Goal: Transaction & Acquisition: Subscribe to service/newsletter

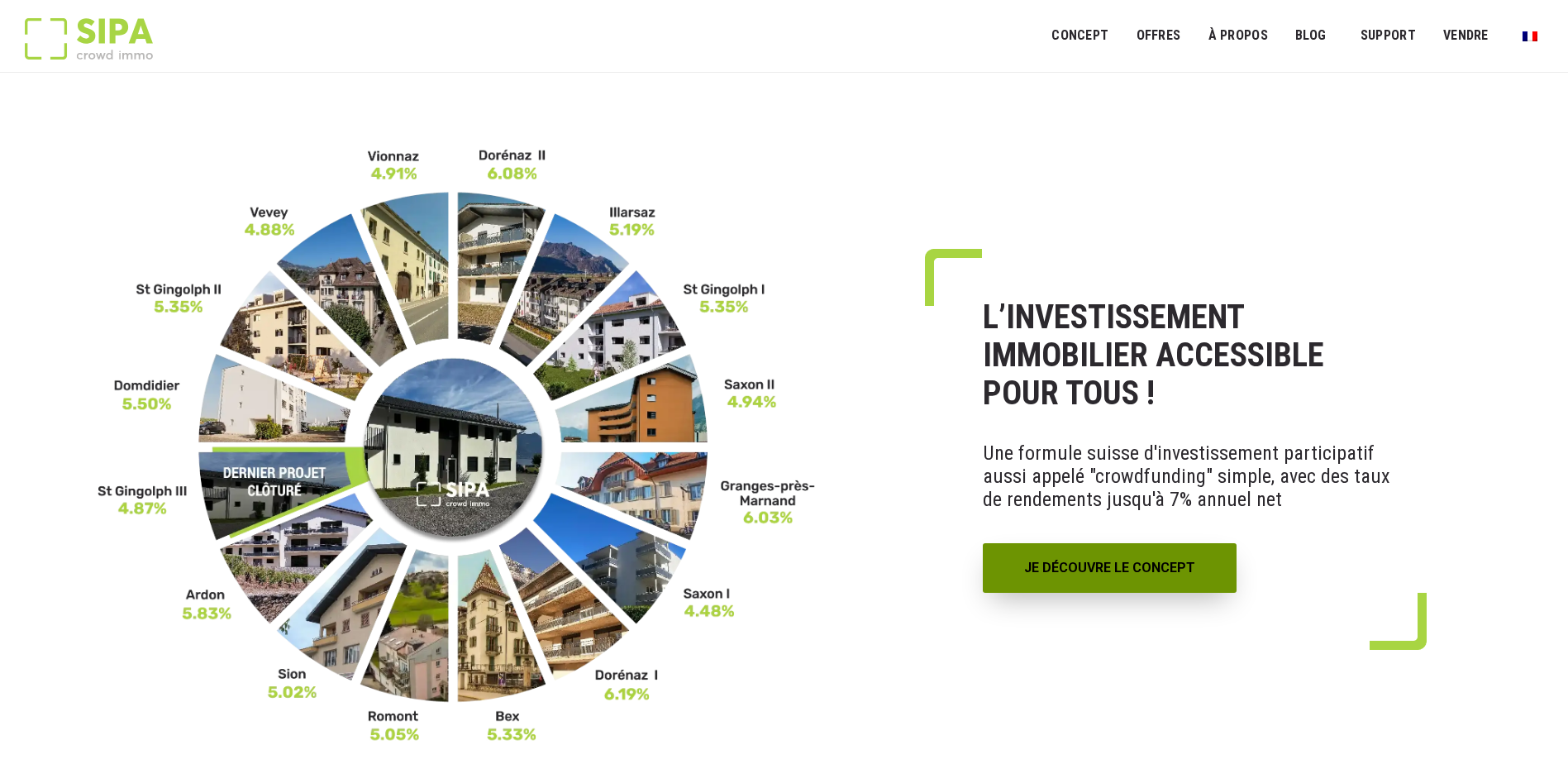
click at [1140, 555] on link "JE DÉCOUVRE LE CONCEPT" at bounding box center [1110, 568] width 254 height 50
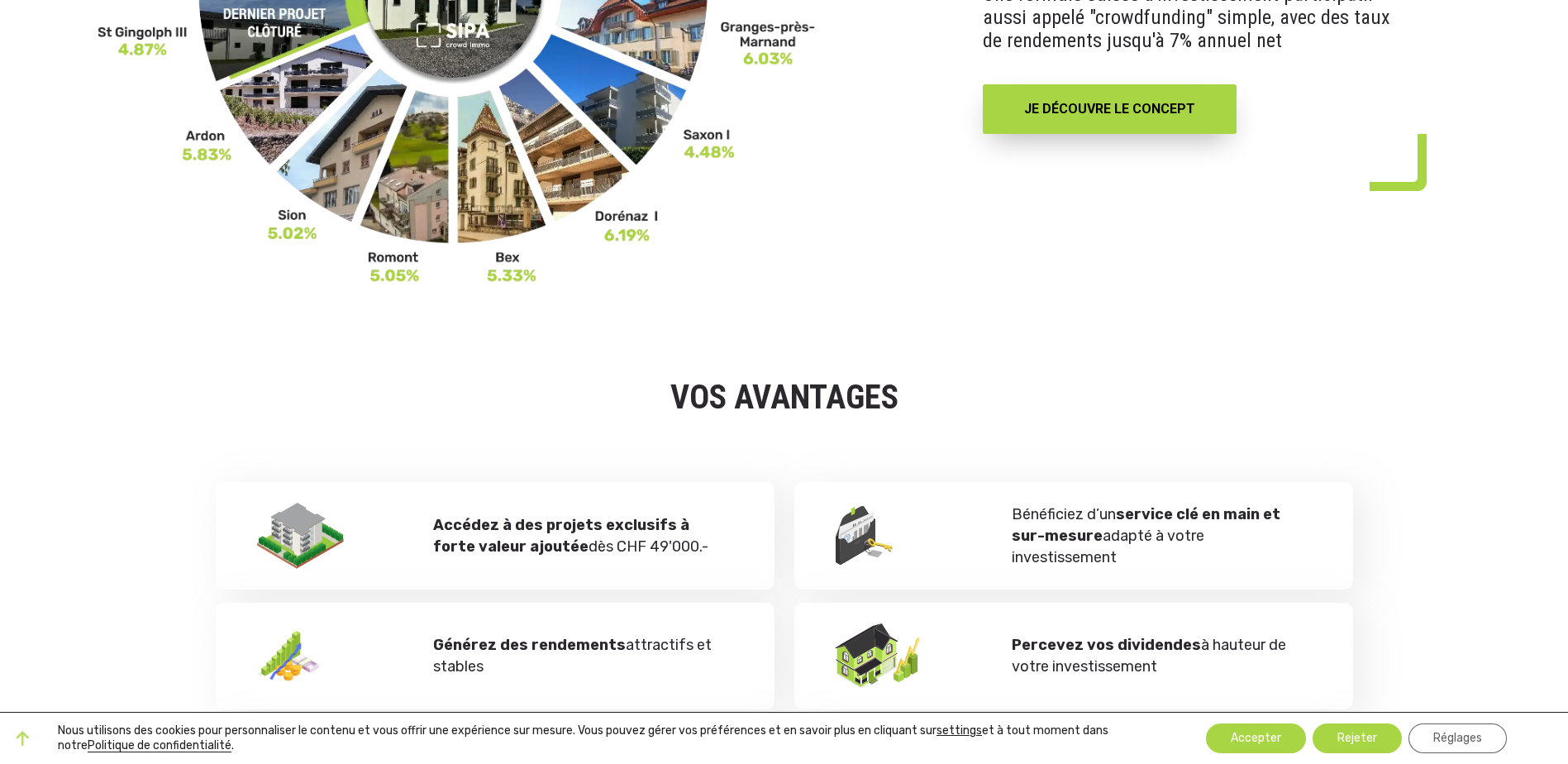
scroll to position [413, 0]
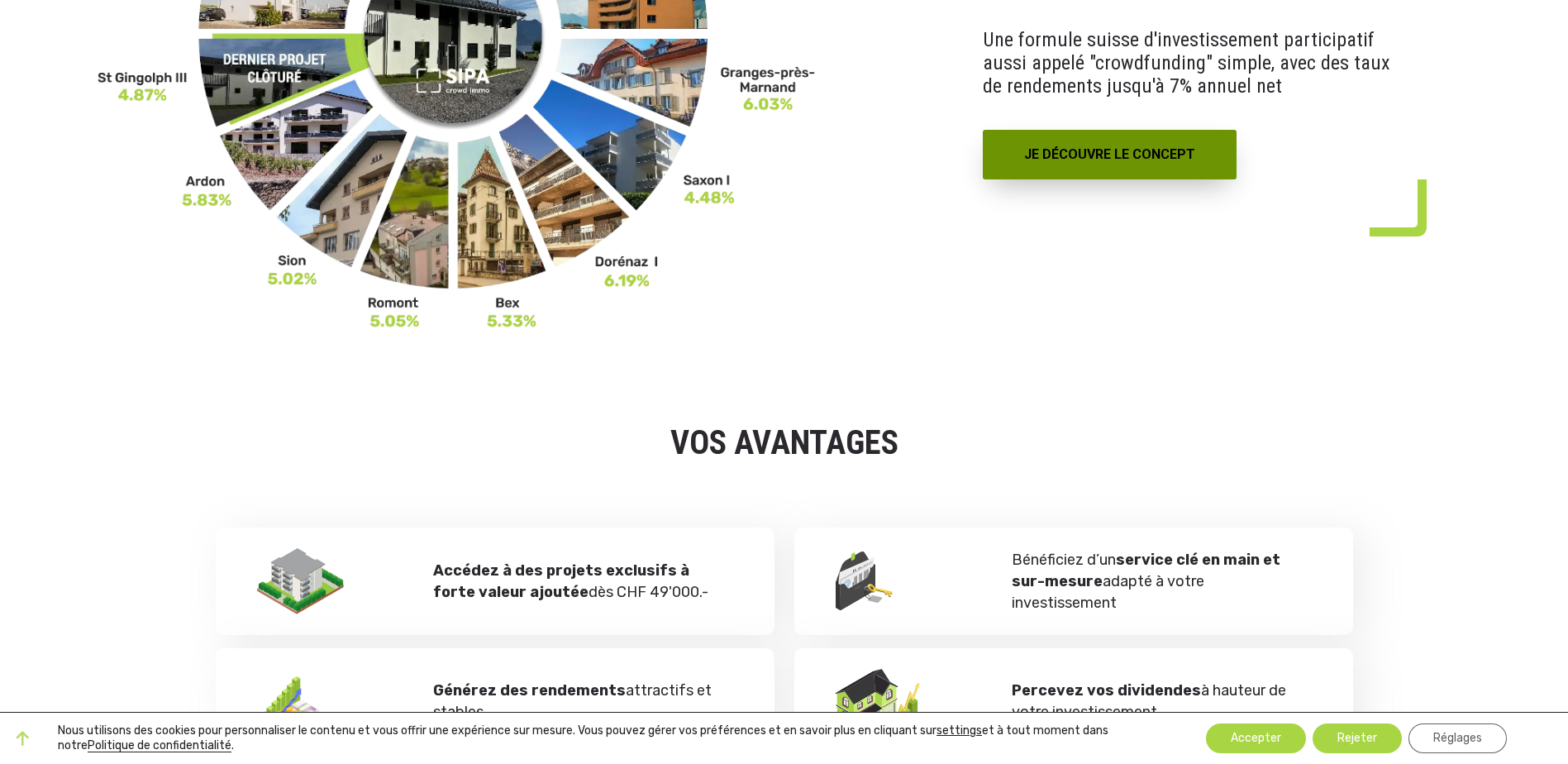
click at [1033, 167] on link "JE DÉCOUVRE LE CONCEPT" at bounding box center [1110, 155] width 254 height 50
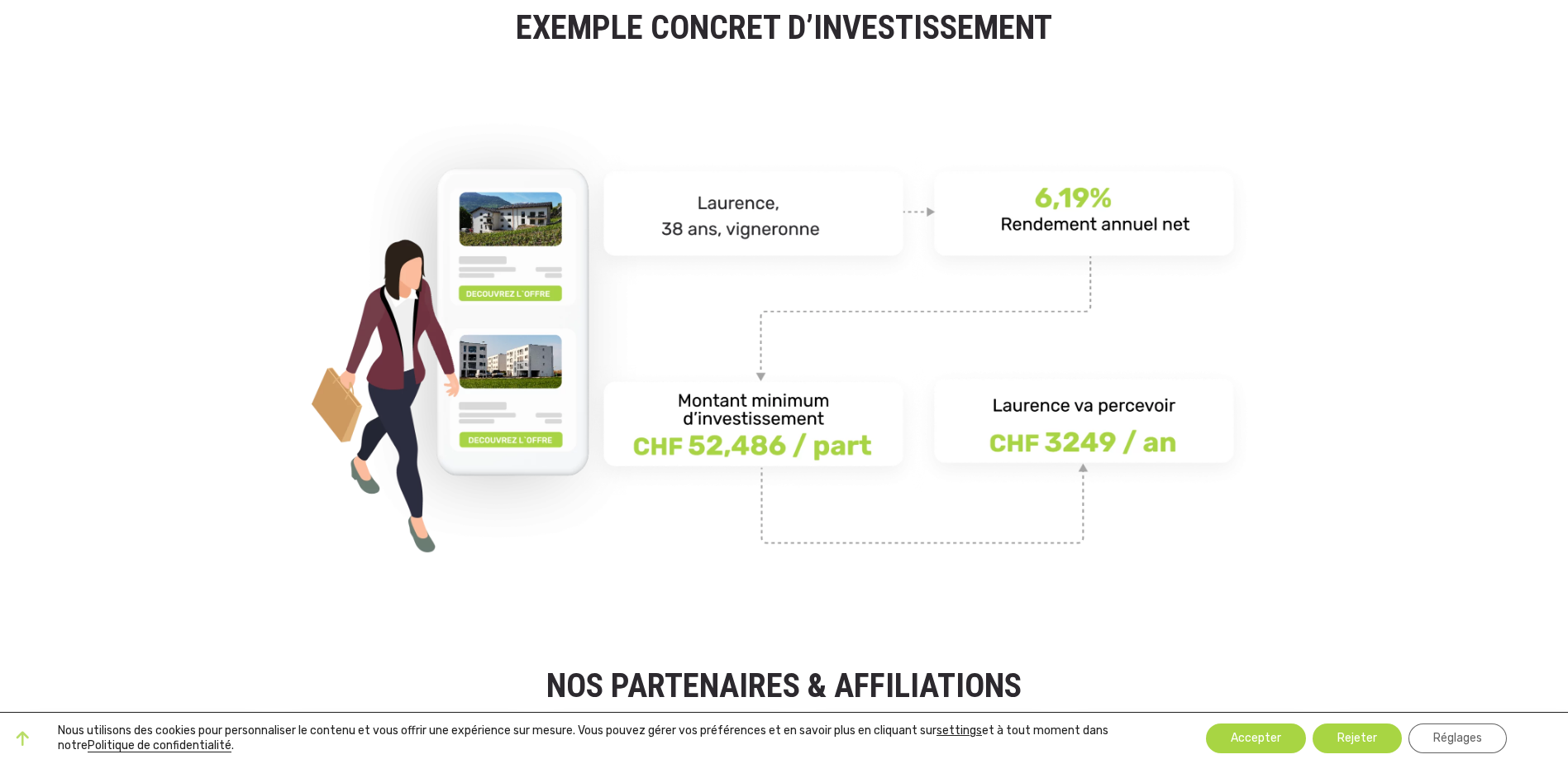
drag, startPoint x: 719, startPoint y: 188, endPoint x: 739, endPoint y: 219, distance: 36.9
click at [720, 189] on img at bounding box center [784, 337] width 945 height 474
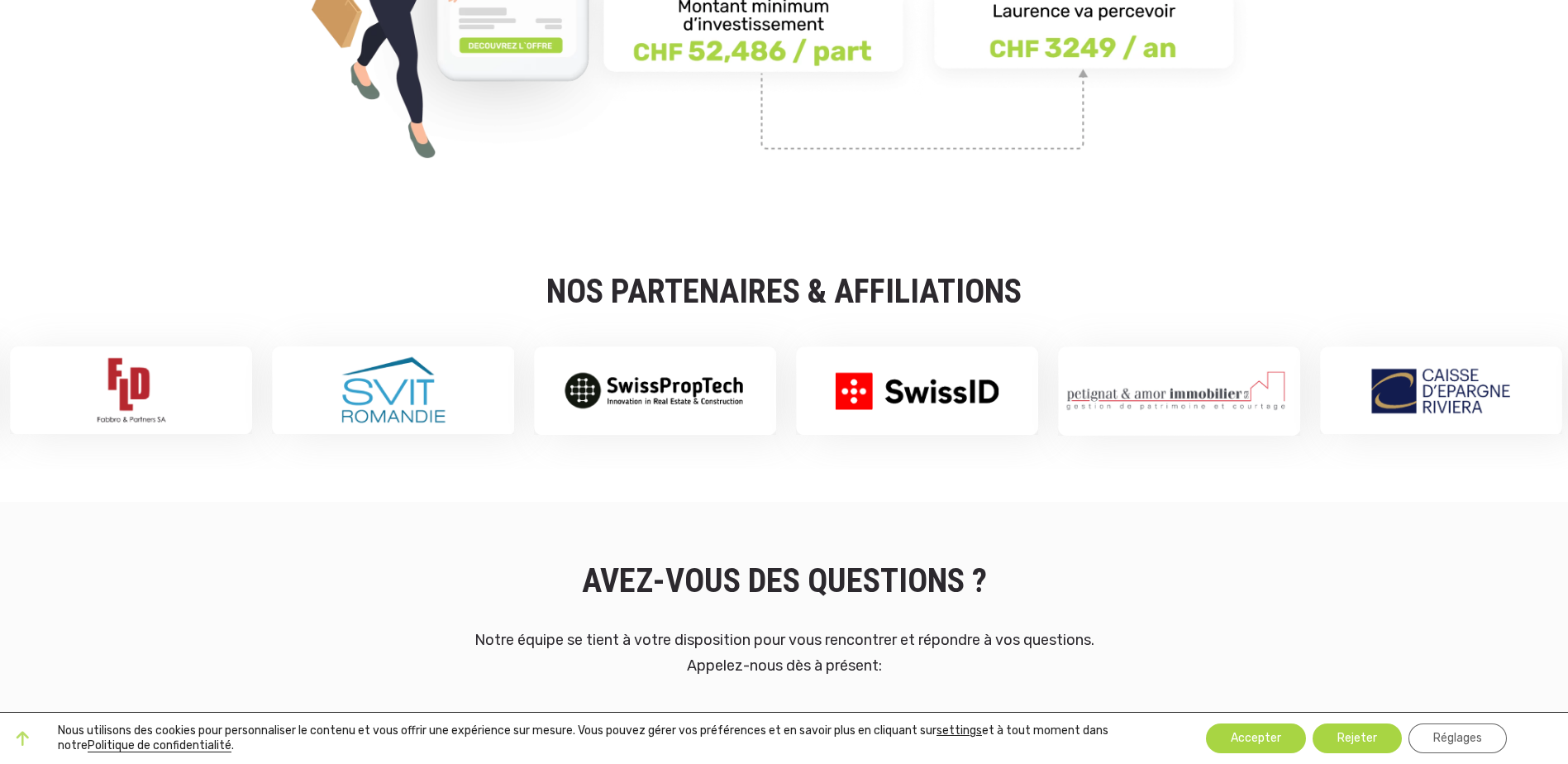
scroll to position [2563, 0]
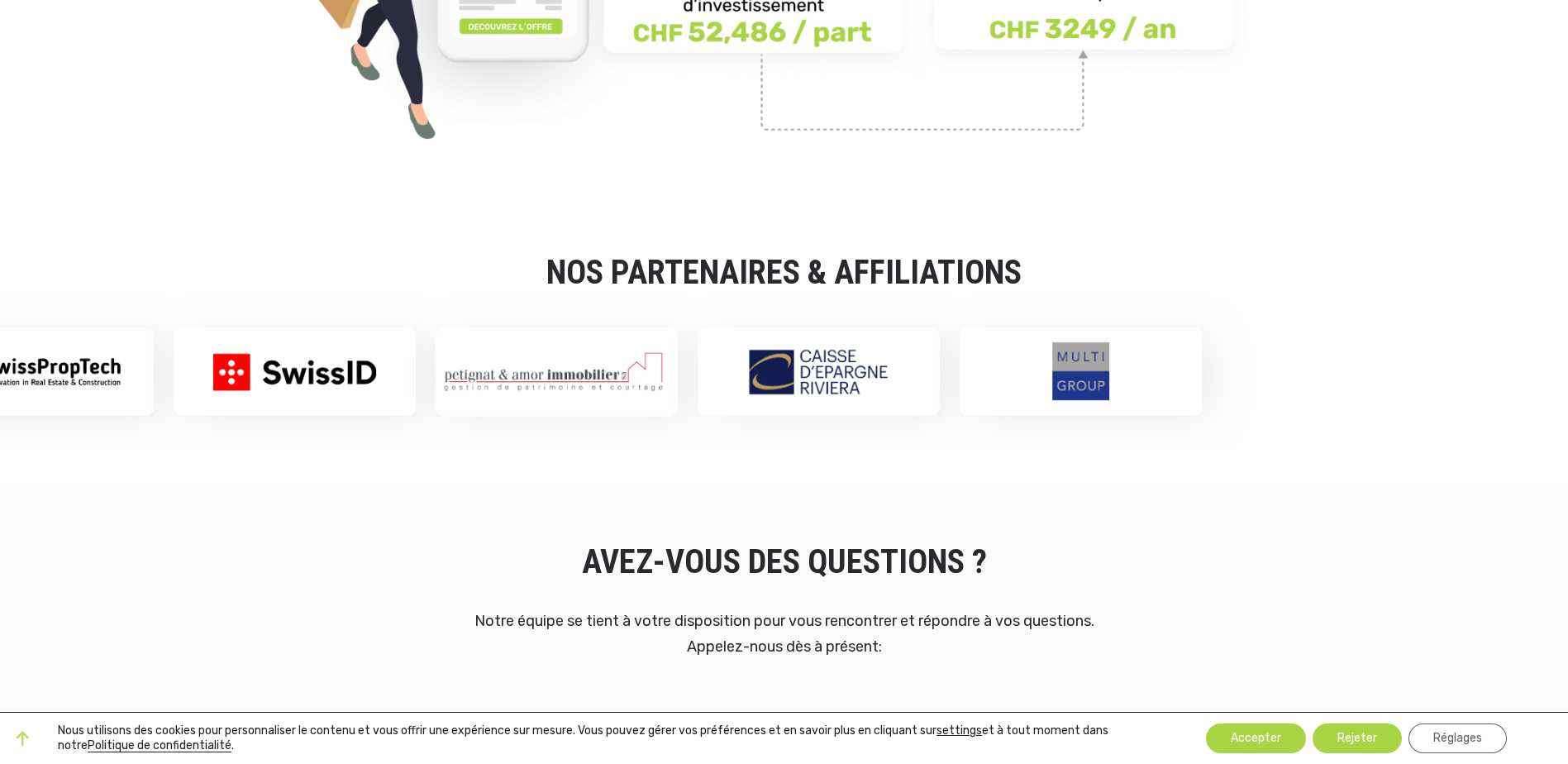
drag, startPoint x: 1338, startPoint y: 386, endPoint x: 816, endPoint y: 387, distance: 522.0
click at [816, 387] on img at bounding box center [818, 370] width 243 height 88
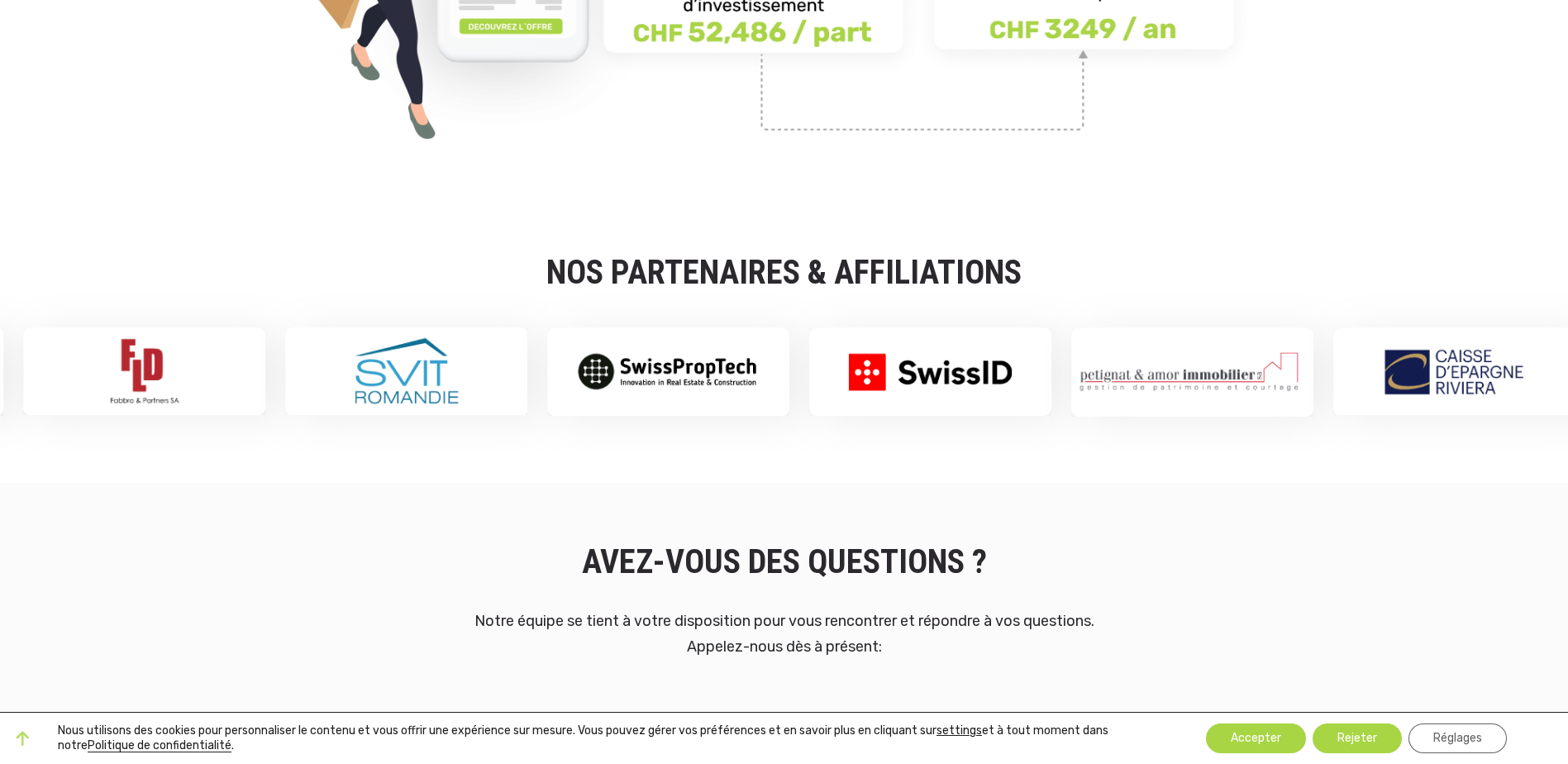
drag, startPoint x: 863, startPoint y: 356, endPoint x: 1182, endPoint y: 359, distance: 319.0
click at [1182, 359] on img at bounding box center [1192, 371] width 243 height 89
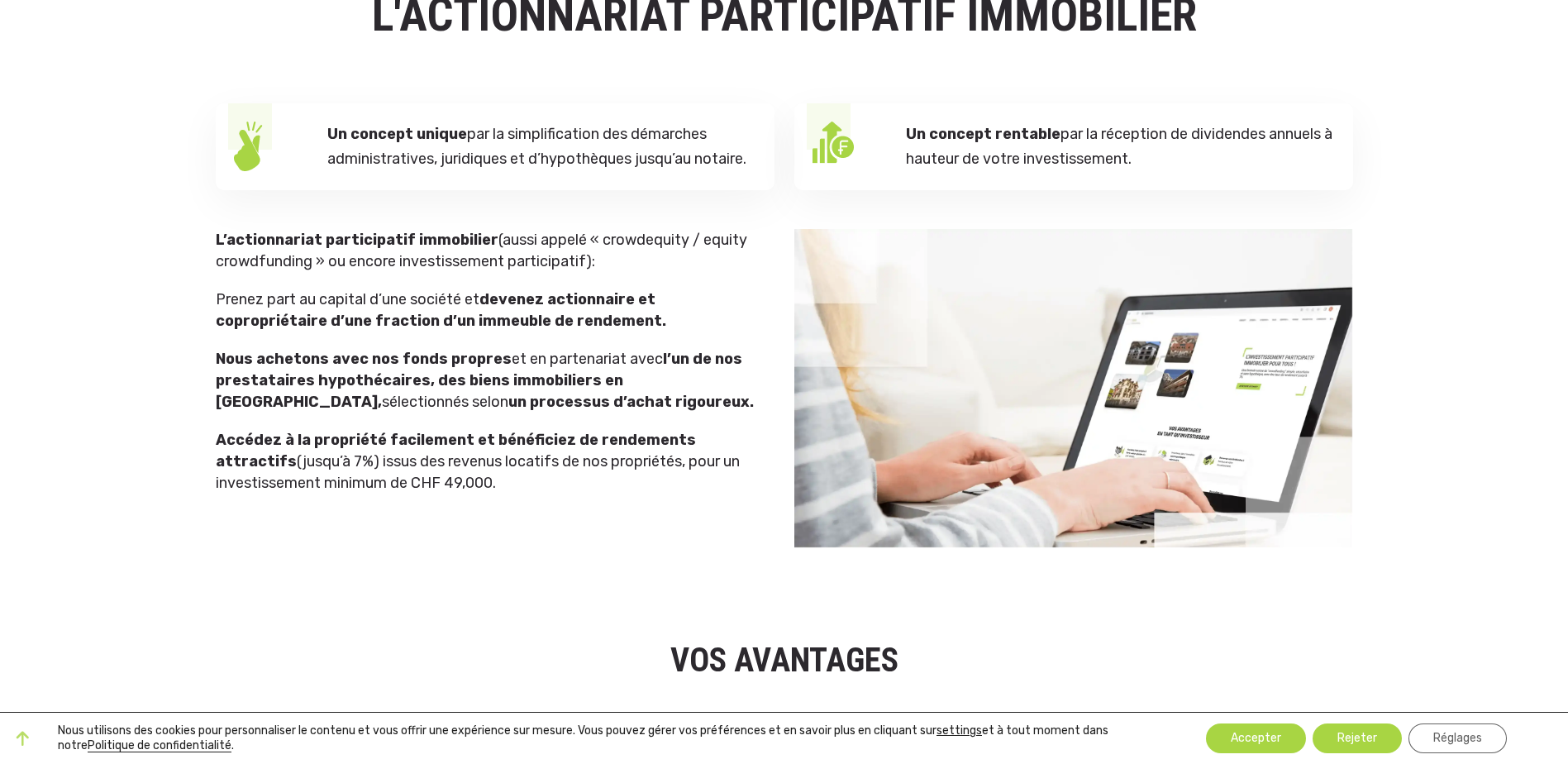
scroll to position [0, 0]
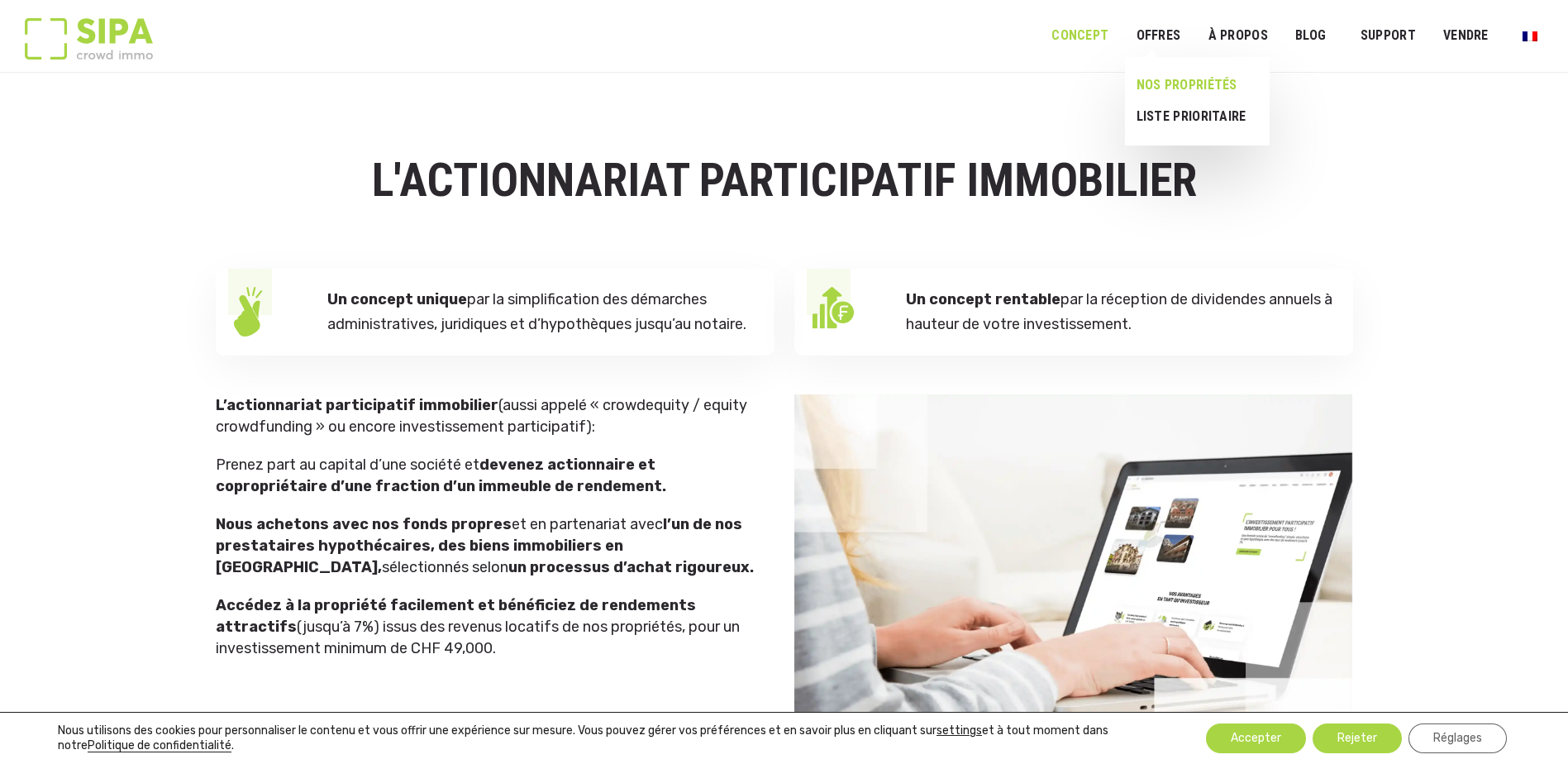
click at [1190, 82] on link "NOS PROPRIÉTÉS" at bounding box center [1190, 84] width 131 height 31
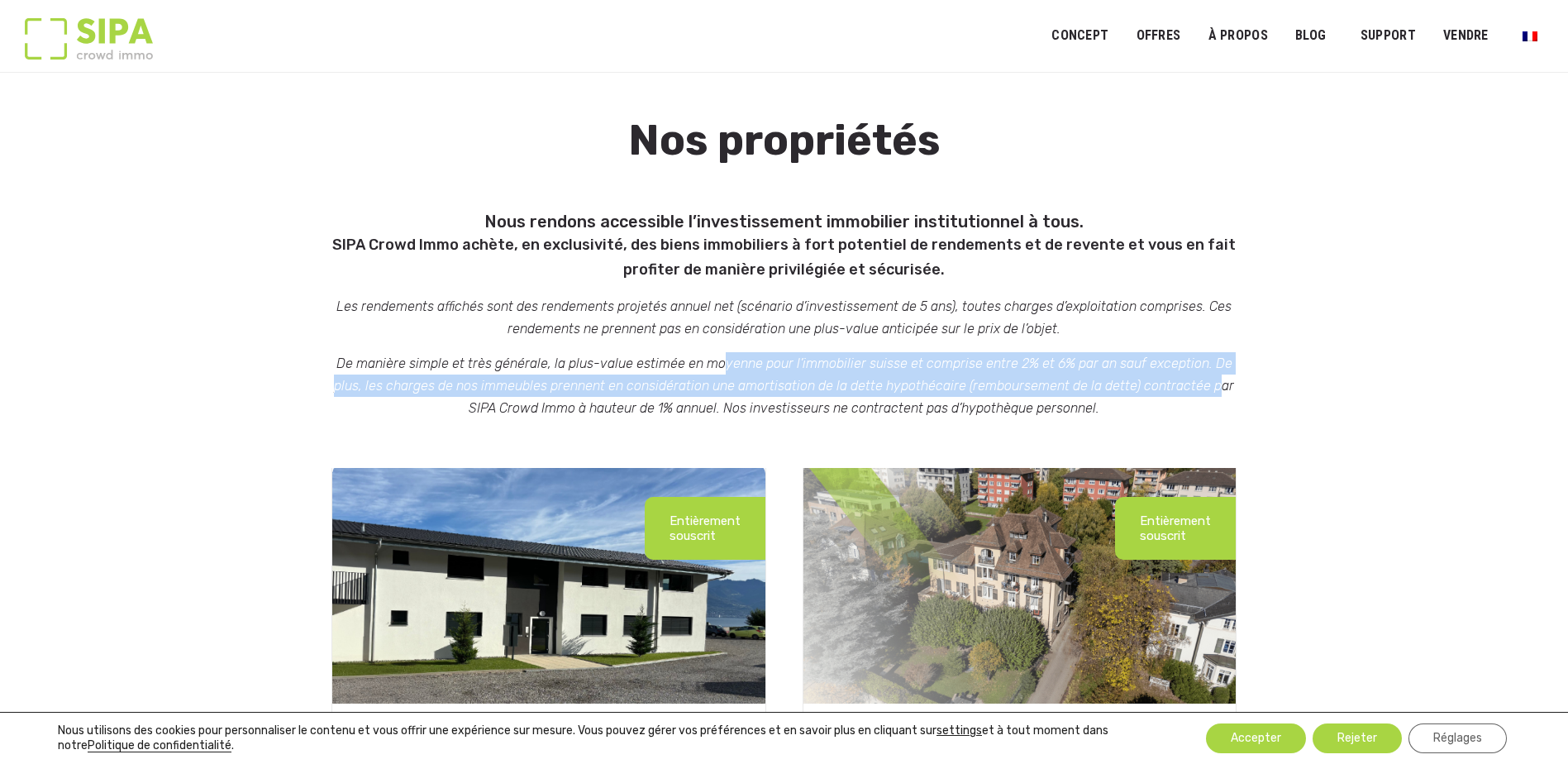
drag, startPoint x: 708, startPoint y: 369, endPoint x: 1186, endPoint y: 392, distance: 478.6
click at [1186, 392] on em "De manière simple et très générale, la plus-value estimée en moyenne pour l’imm…" at bounding box center [784, 386] width 900 height 60
drag, startPoint x: 1186, startPoint y: 392, endPoint x: 1373, endPoint y: 341, distance: 193.8
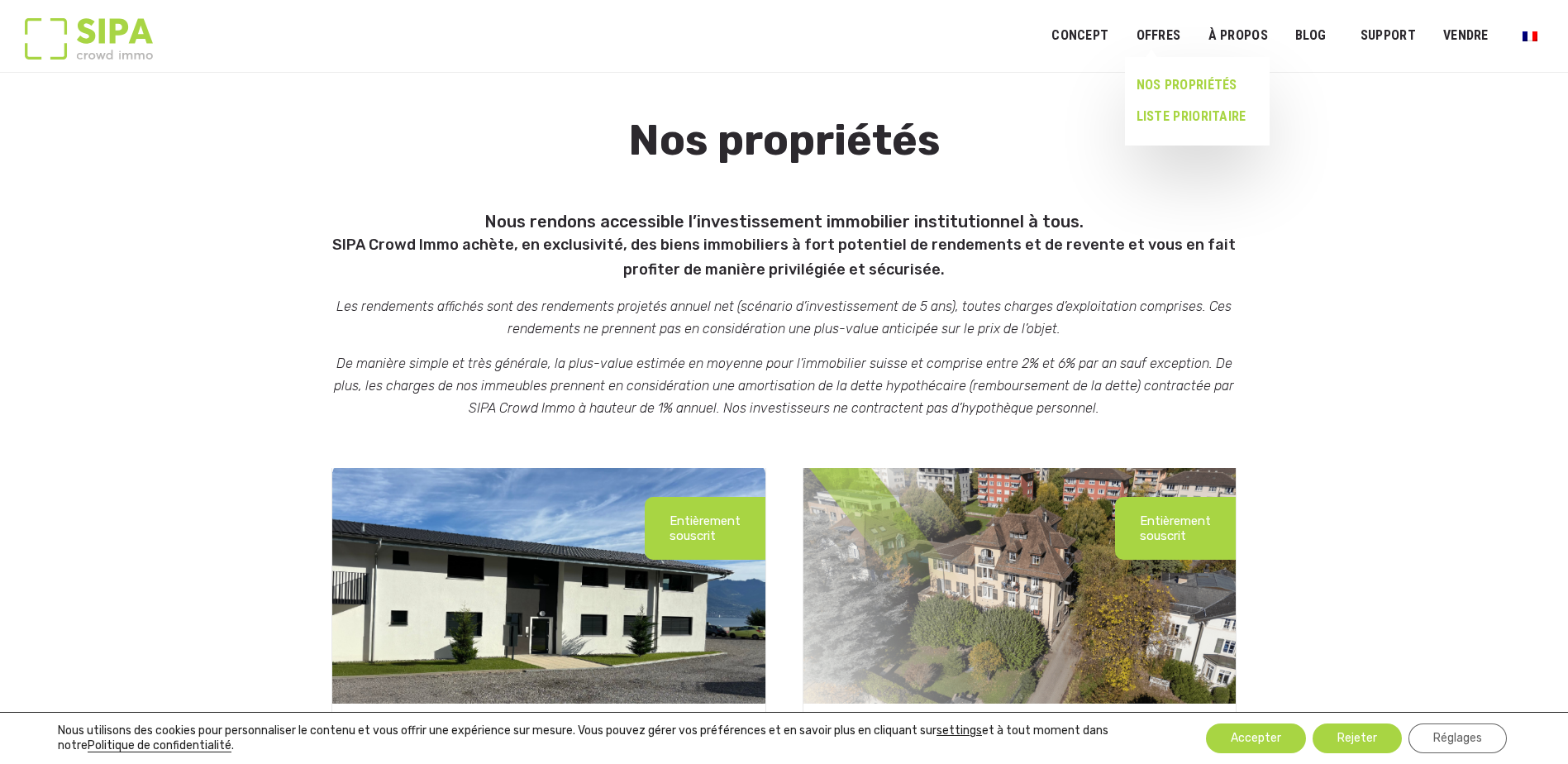
click at [1176, 116] on link "LISTE PRIORITAIRE" at bounding box center [1190, 116] width 131 height 31
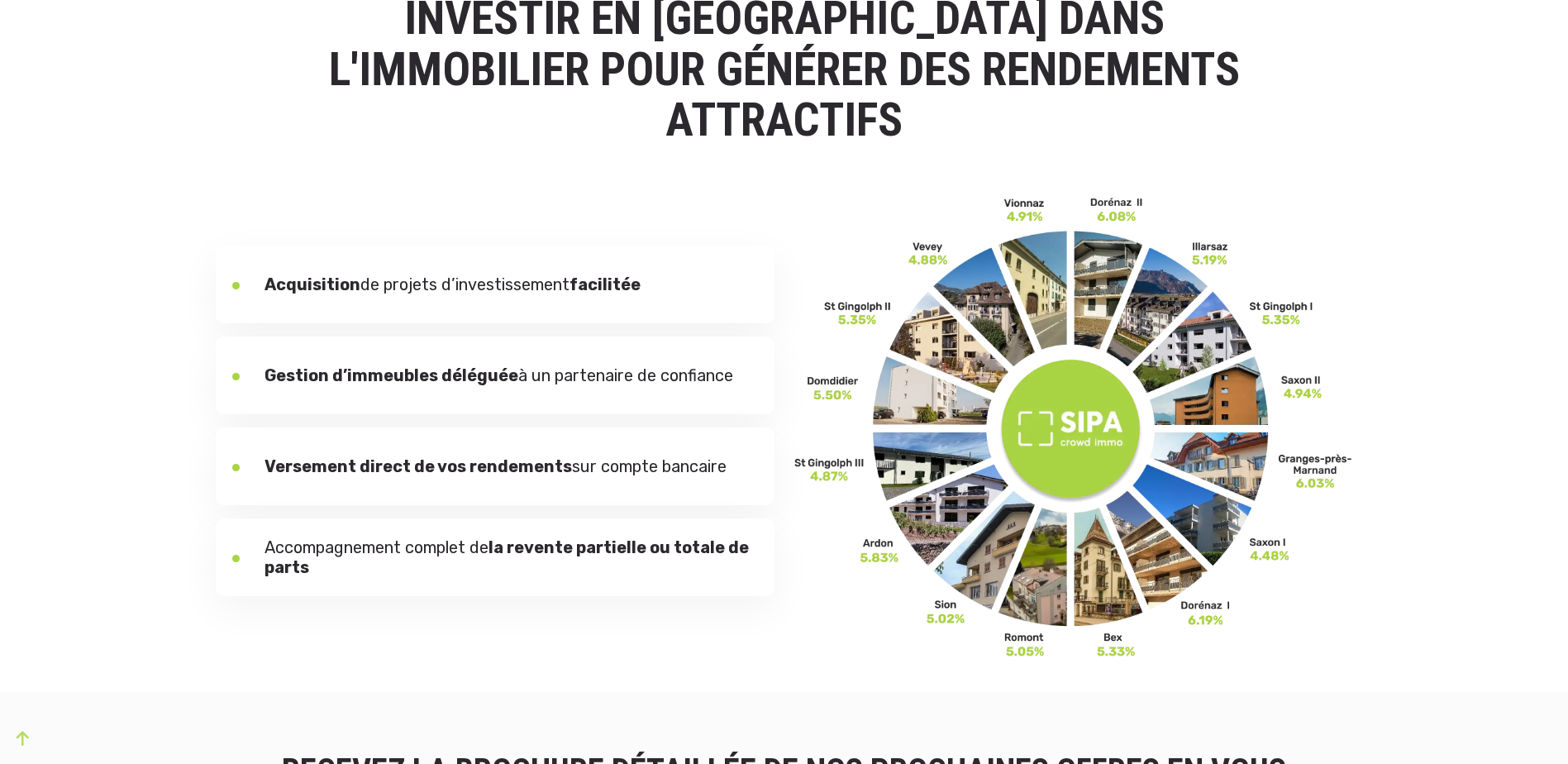
scroll to position [248, 0]
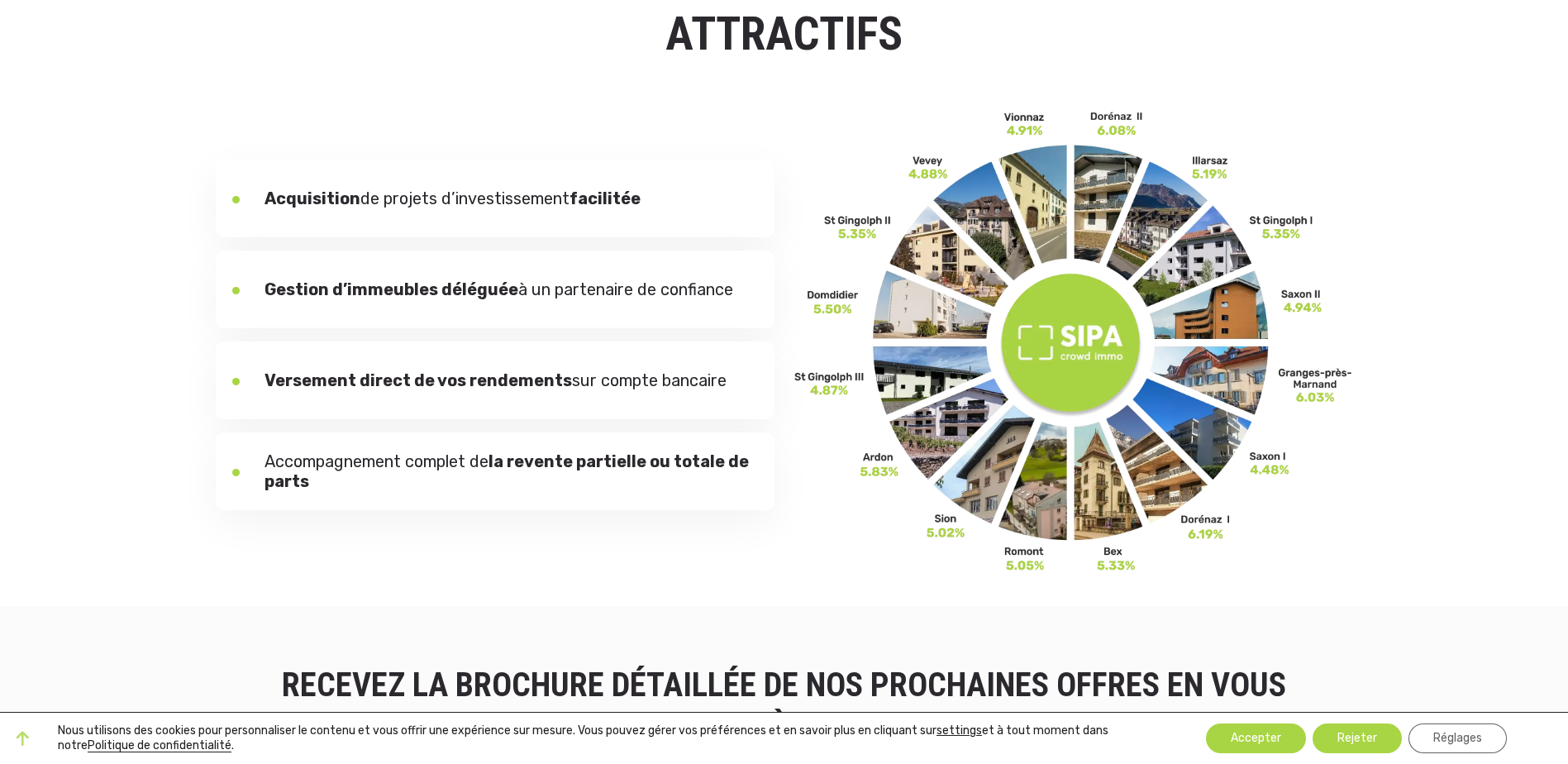
click at [601, 188] on b "facilitée" at bounding box center [605, 198] width 71 height 20
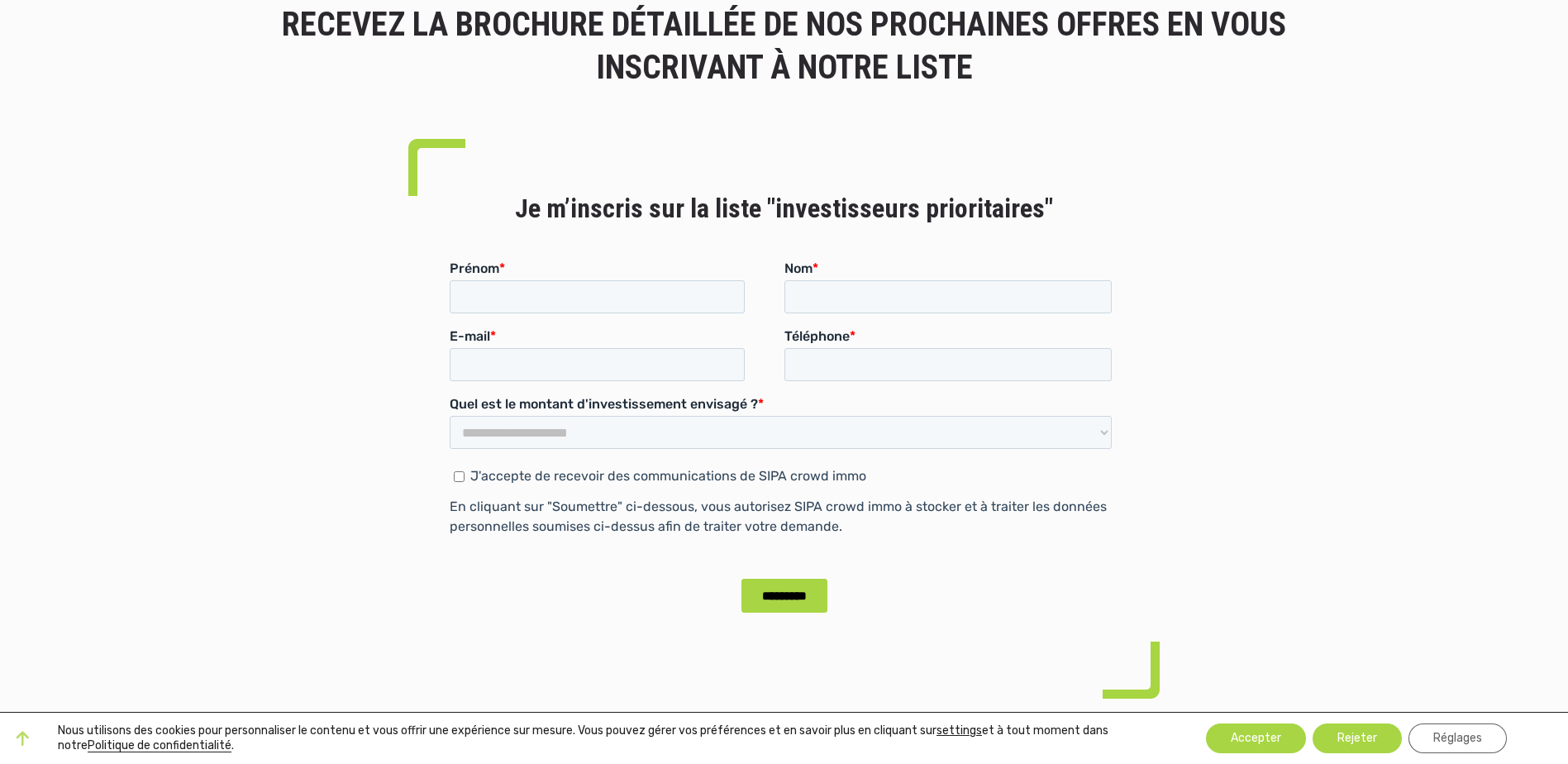
scroll to position [910, 0]
click at [615, 426] on select "**********" at bounding box center [779, 431] width 662 height 33
click at [326, 284] on div at bounding box center [302, 458] width 193 height 640
